Goal: Obtain resource: Download file/media

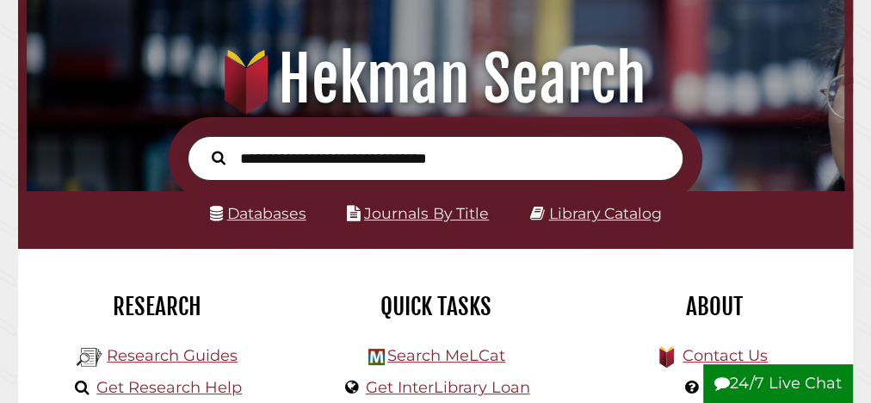
scroll to position [270, 808]
type input "**********"
click at [203, 146] on button "Search" at bounding box center [218, 157] width 31 height 22
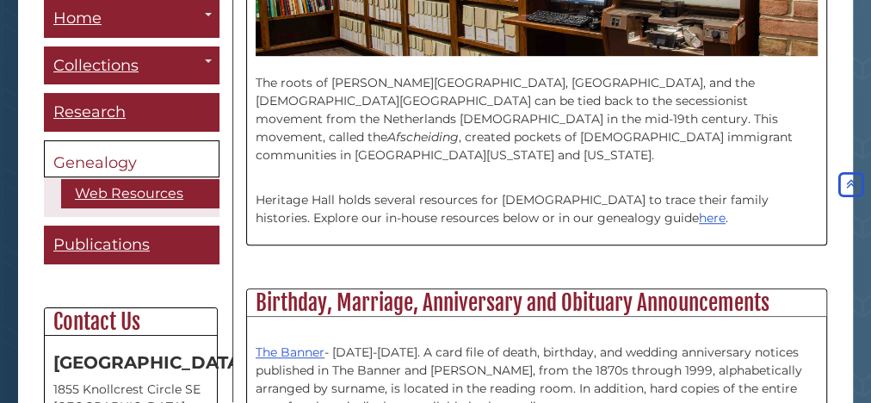
scroll to position [551, 0]
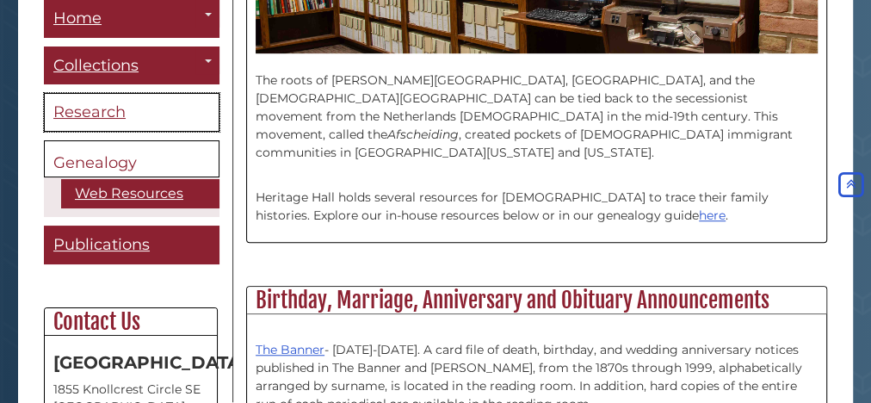
click at [95, 110] on span "Research" at bounding box center [89, 112] width 72 height 19
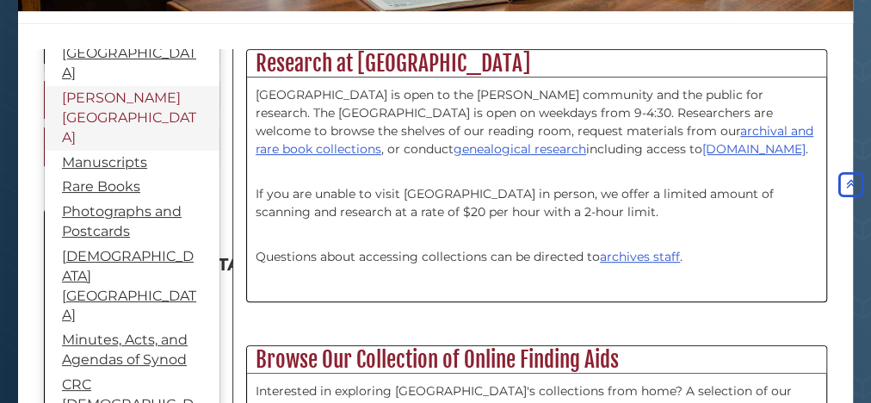
scroll to position [138, 0]
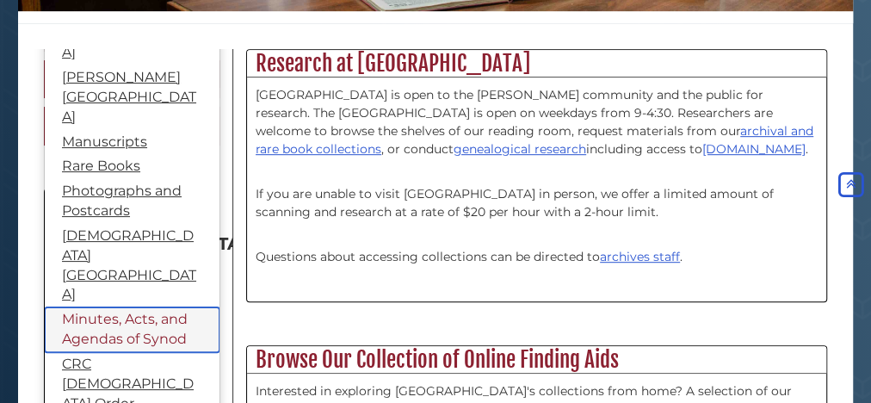
click at [113, 307] on link "Minutes, Acts, and Agendas of Synod" at bounding box center [132, 329] width 175 height 45
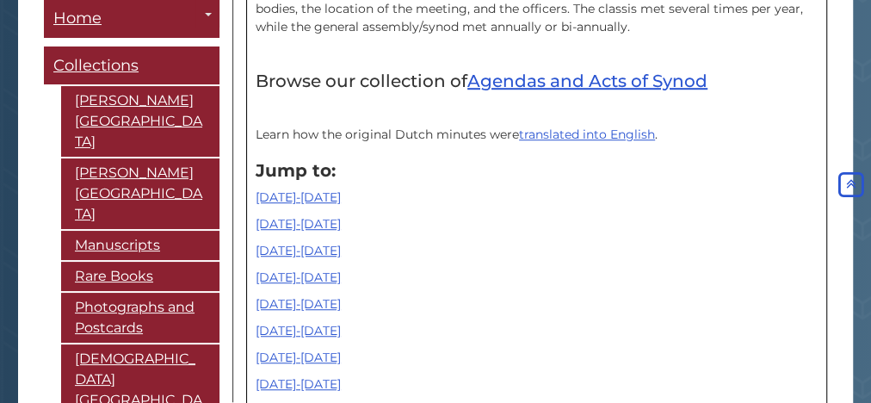
scroll to position [620, 0]
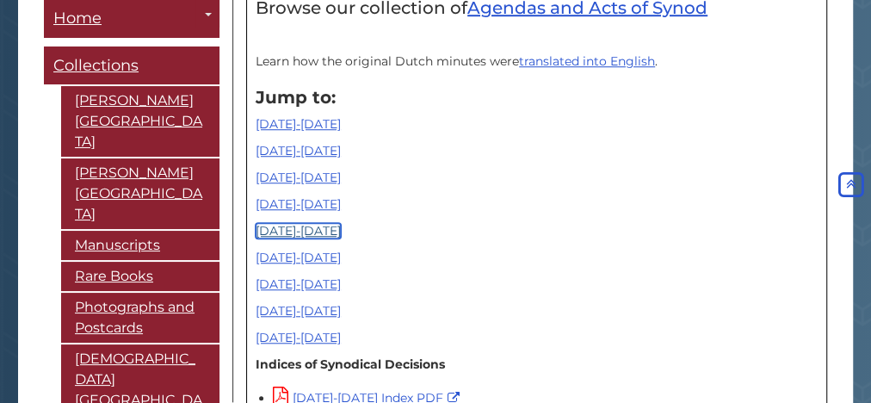
click at [296, 230] on link "1930-1949" at bounding box center [298, 230] width 85 height 15
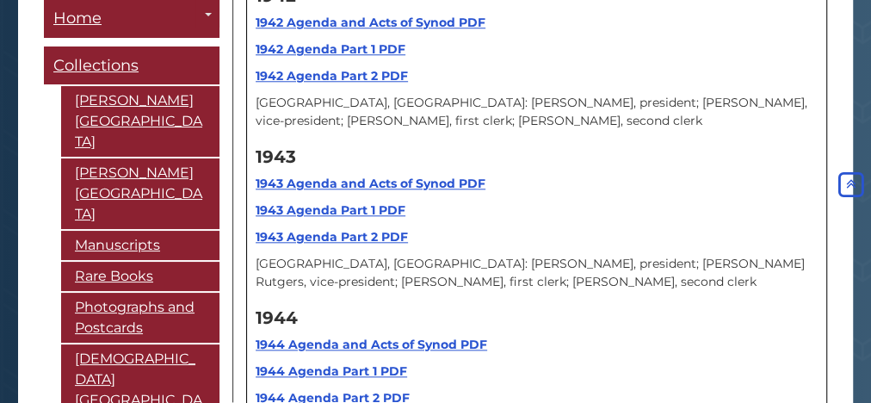
scroll to position [10709, 0]
